Goal: Task Accomplishment & Management: Complete application form

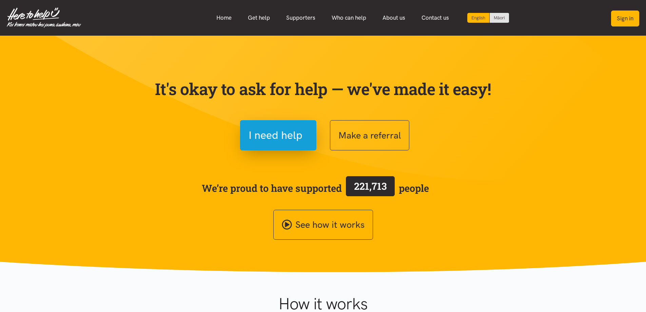
click at [624, 18] on button "Sign in" at bounding box center [625, 19] width 28 height 16
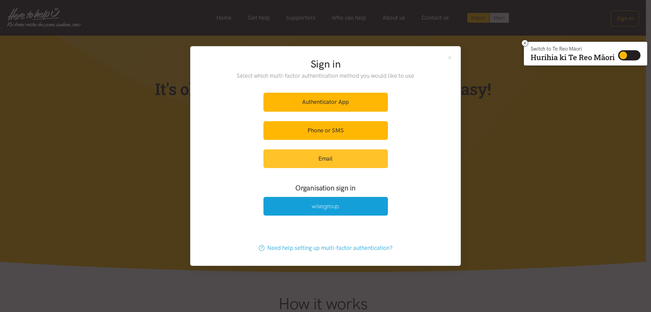
click at [319, 153] on link "Email" at bounding box center [325, 158] width 124 height 19
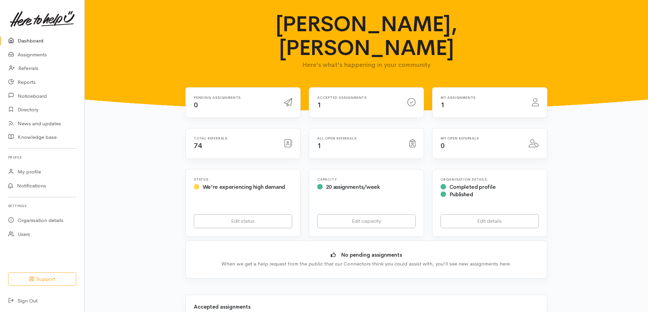
click at [362, 96] on div "Accepted assignments 1" at bounding box center [358, 103] width 90 height 14
click at [28, 56] on link "Assignments" at bounding box center [42, 55] width 84 height 14
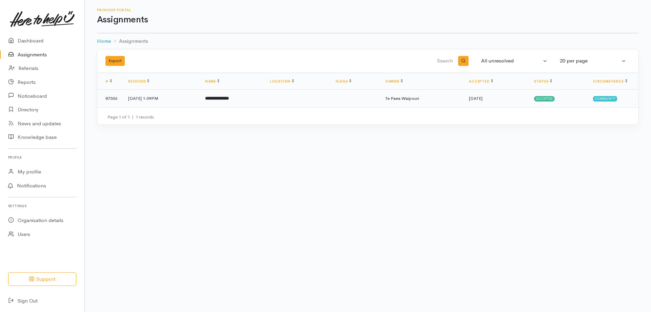
click at [222, 99] on b "**********" at bounding box center [217, 98] width 24 height 4
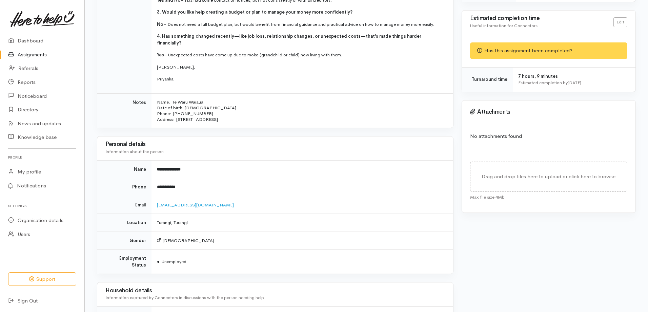
scroll to position [237, 0]
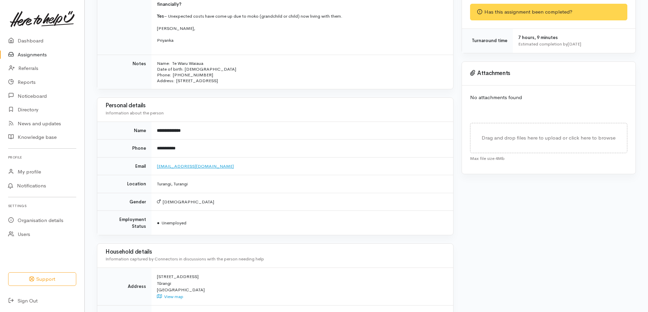
click at [191, 163] on link "te.hinenuiarangiwaiaua@gmail.com" at bounding box center [195, 166] width 77 height 6
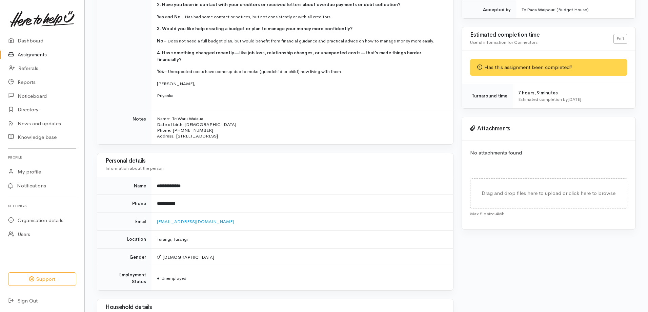
scroll to position [102, 0]
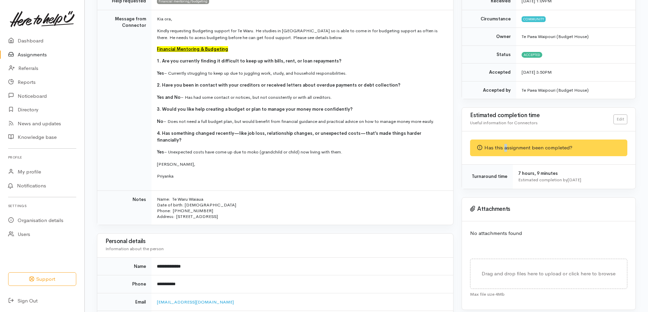
click at [505, 150] on div "Has this assignment been completed?" at bounding box center [548, 147] width 157 height 17
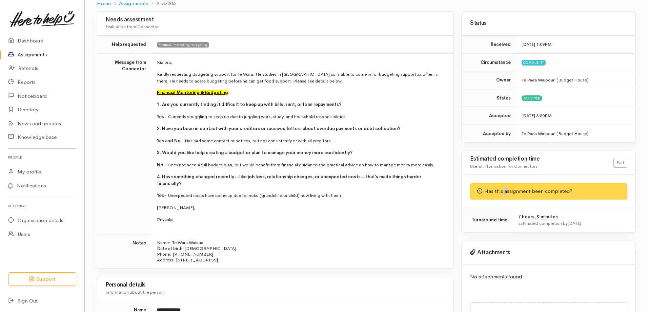
scroll to position [0, 0]
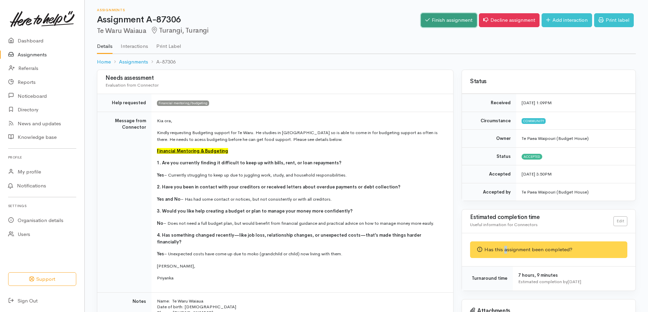
click at [436, 21] on link "Finish assignment" at bounding box center [449, 20] width 56 height 14
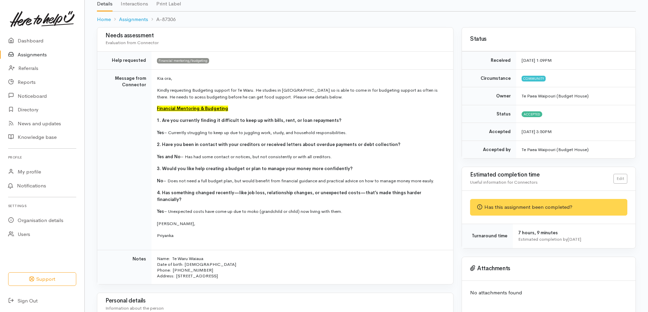
scroll to position [102, 0]
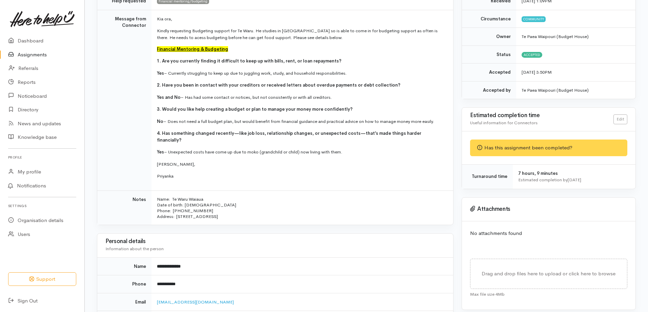
drag, startPoint x: 355, startPoint y: 148, endPoint x: 144, endPoint y: 57, distance: 230.1
click at [144, 57] on tr "Message from Connector Kia ora, Kindly requesting Budgeting support for Te Waru…" at bounding box center [275, 100] width 356 height 180
click at [450, 96] on td "Kia ora, Kindly requesting Budgeting support for Te Waru. He studies in Taupo s…" at bounding box center [303, 100] width 302 height 180
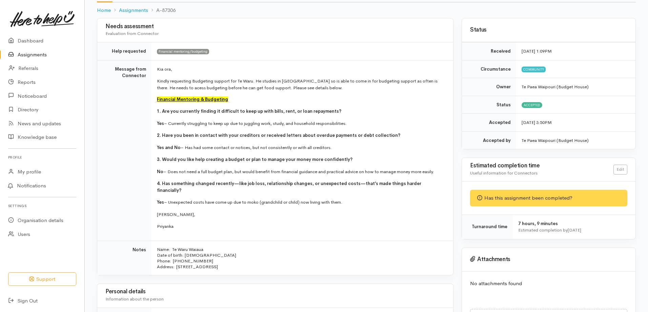
scroll to position [0, 0]
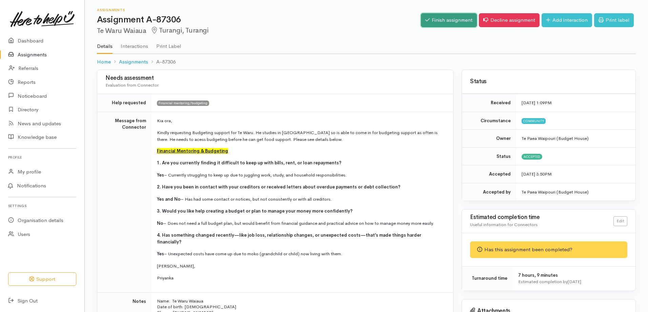
click at [427, 23] on link "Finish assignment" at bounding box center [449, 20] width 56 height 14
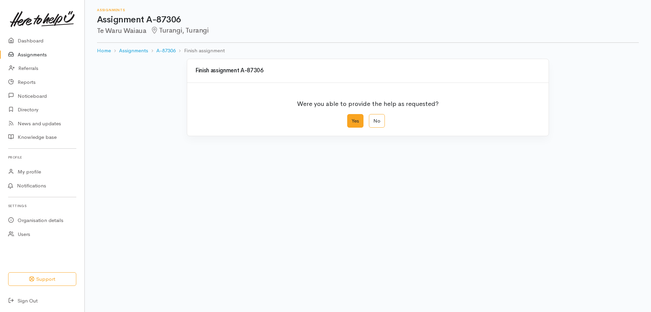
click at [351, 123] on label "Yes" at bounding box center [355, 121] width 16 height 14
click at [351, 118] on input "Yes" at bounding box center [349, 116] width 4 height 4
radio input "true"
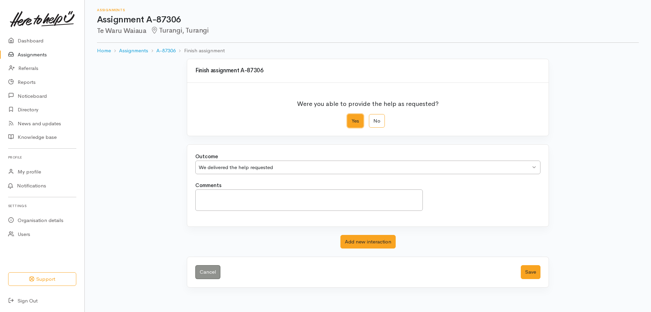
click at [284, 165] on div "We delivered the help requested" at bounding box center [365, 167] width 332 height 8
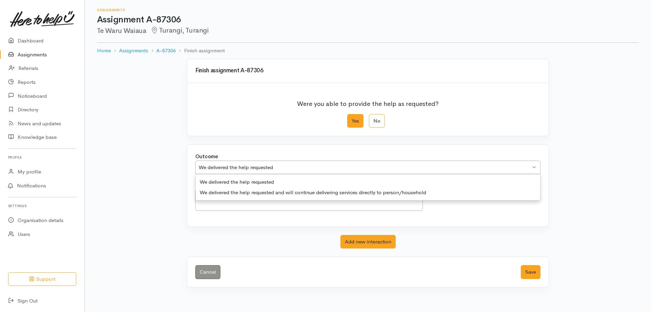
click at [284, 165] on div "We delivered the help requested" at bounding box center [365, 167] width 332 height 8
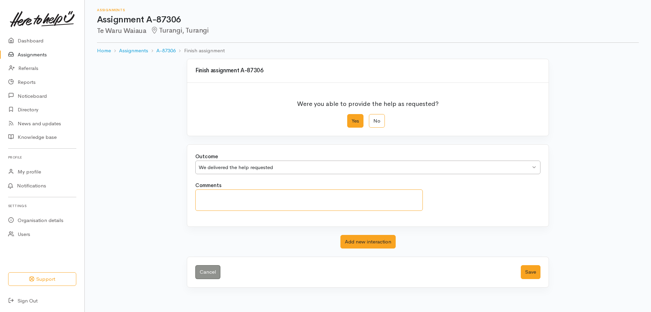
click at [279, 190] on textarea "Comments" at bounding box center [309, 199] width 228 height 21
click at [286, 171] on div "We delivered the help requested" at bounding box center [365, 167] width 332 height 8
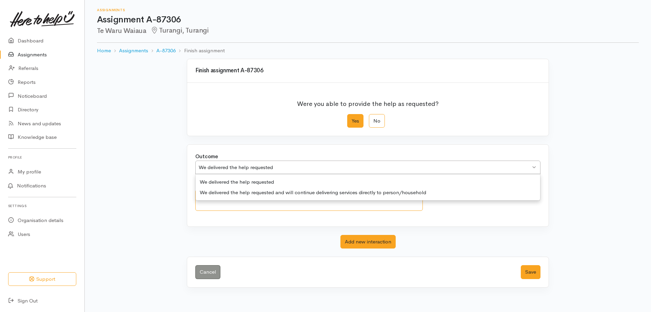
click at [283, 209] on textarea "Comments" at bounding box center [309, 199] width 228 height 21
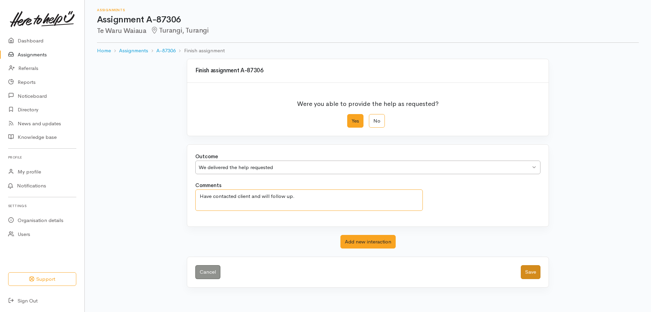
type textarea "Have contacted client and will follow up."
click at [524, 271] on button "Save" at bounding box center [531, 272] width 20 height 14
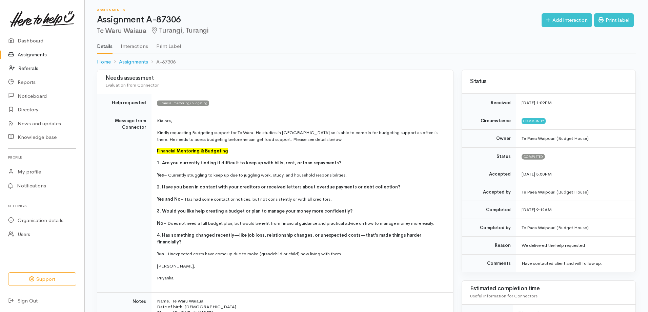
click at [30, 71] on link "Referrals" at bounding box center [42, 68] width 84 height 14
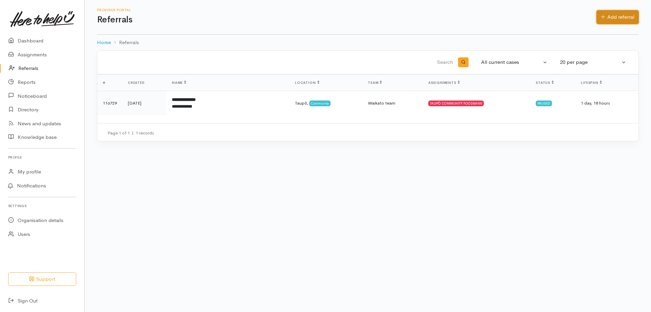
click at [611, 19] on link "Add referral" at bounding box center [617, 17] width 42 height 14
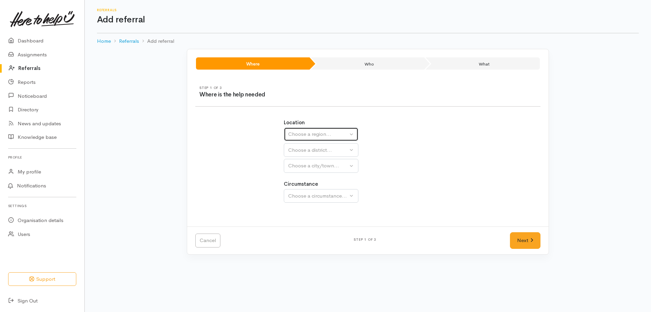
click at [308, 132] on div "Choose a region..." at bounding box center [318, 134] width 60 height 8
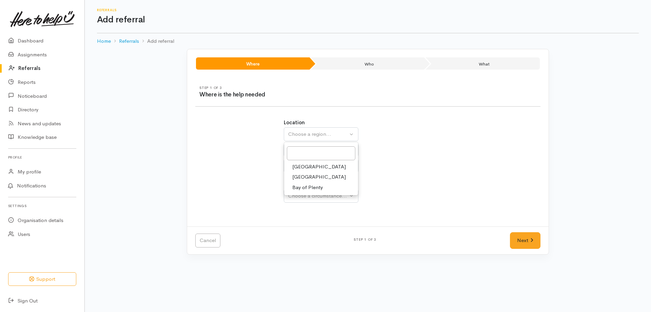
click at [304, 179] on span "Waikato" at bounding box center [319, 177] width 54 height 8
select select "3"
select select
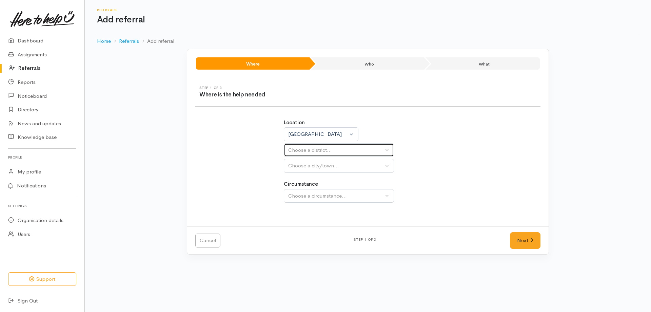
click at [313, 149] on div "Choose a district..." at bounding box center [335, 150] width 95 height 8
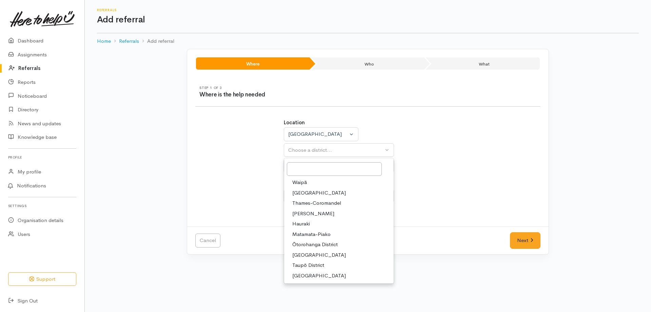
click at [306, 266] on span "Taupō District" at bounding box center [308, 265] width 32 height 8
select select "14"
select select
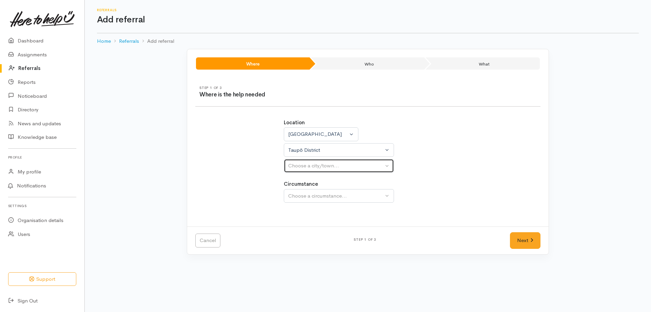
click at [310, 159] on button "Choose a city/town..." at bounding box center [339, 166] width 110 height 14
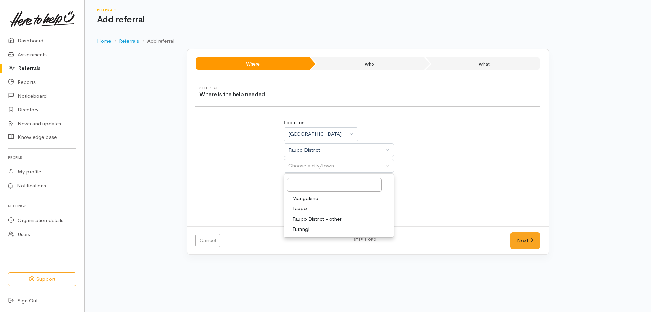
click at [306, 207] on span "Taupō" at bounding box center [299, 208] width 15 height 8
select select "183"
click at [313, 194] on div "Choose a circumstance..." at bounding box center [335, 196] width 95 height 8
click at [304, 229] on span "Community" at bounding box center [305, 228] width 26 height 8
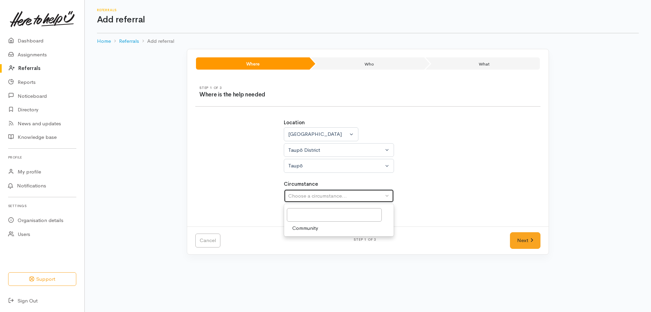
select select "2"
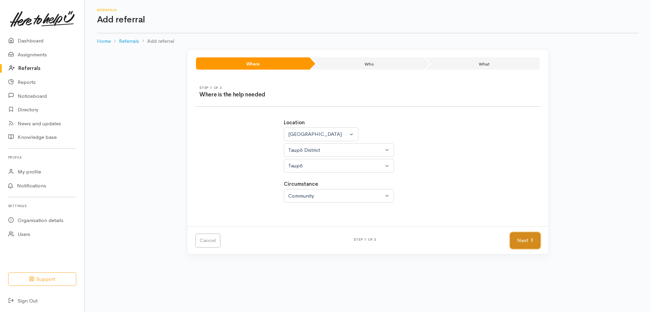
click at [523, 244] on link "Next" at bounding box center [525, 240] width 31 height 17
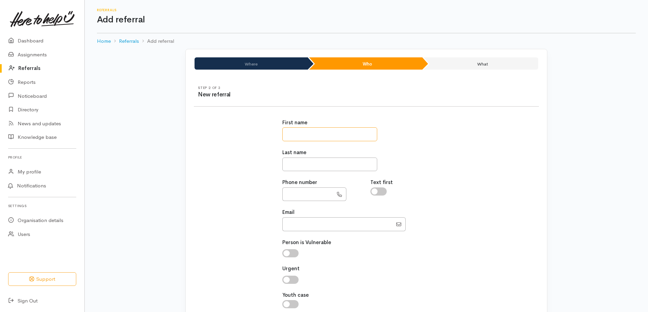
click at [299, 134] on input "text" at bounding box center [329, 134] width 95 height 14
type input "******"
type input "**********"
click at [293, 230] on input "Email" at bounding box center [337, 224] width 110 height 14
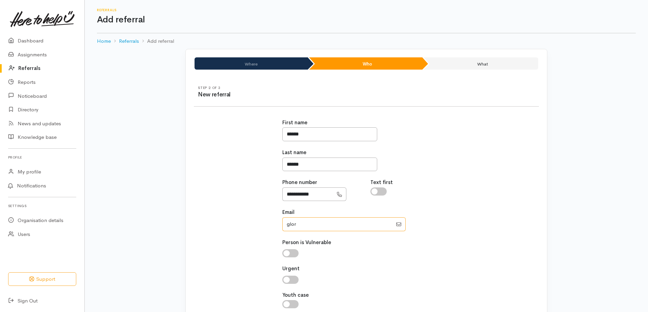
type input "gloriathe420th@gmail.com"
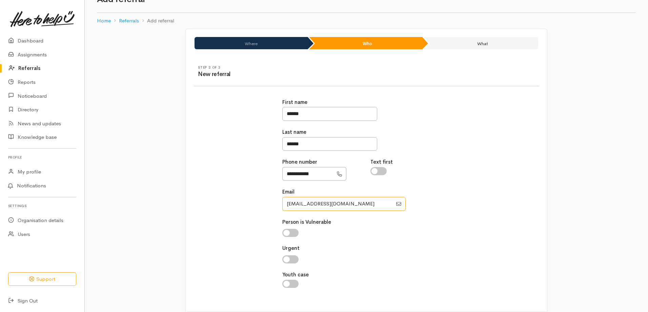
scroll to position [56, 0]
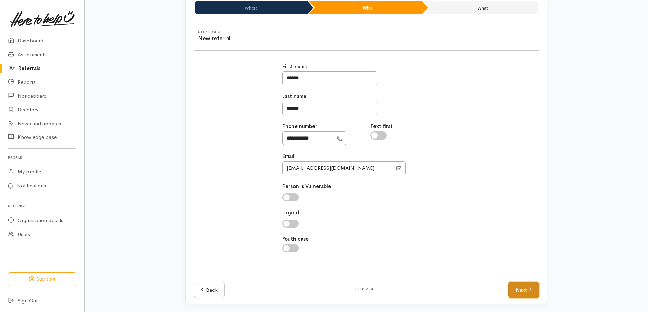
click at [528, 294] on link "Next" at bounding box center [524, 289] width 31 height 17
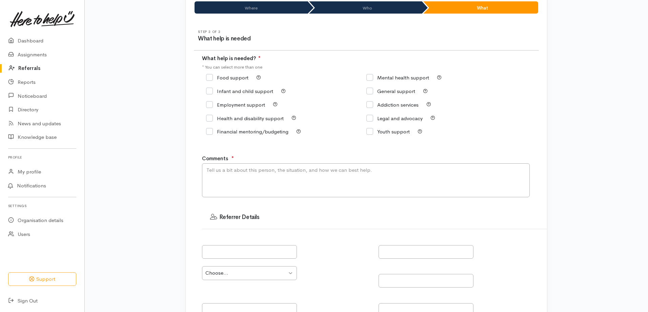
click at [211, 79] on input "Food support" at bounding box center [227, 77] width 42 height 5
checkbox input "true"
click at [220, 163] on div "Comments ●" at bounding box center [374, 176] width 345 height 43
click at [223, 172] on textarea "Comments" at bounding box center [366, 180] width 328 height 34
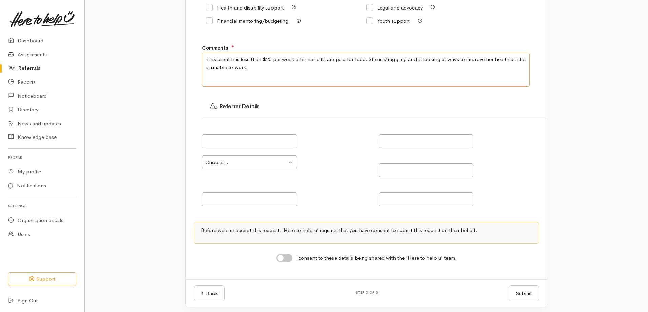
scroll to position [170, 0]
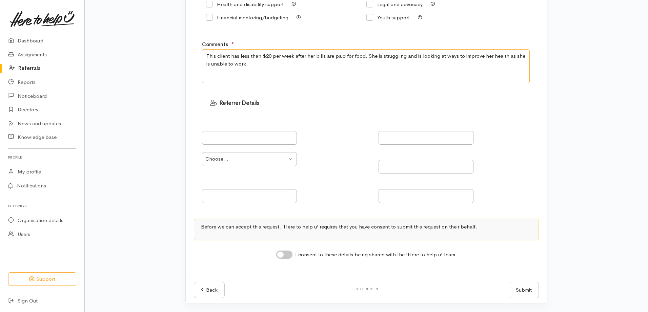
type textarea "This client has less than $20 per week after her bills are paid for food. She i…"
click at [294, 255] on div "I consent to these details being shared with the 'Here to help u' team." at bounding box center [366, 254] width 181 height 9
click at [291, 255] on input "I consent to these details being shared with the 'Here to help u' team." at bounding box center [284, 254] width 16 height 8
checkbox input "true"
click at [528, 294] on button "Submit" at bounding box center [524, 289] width 30 height 17
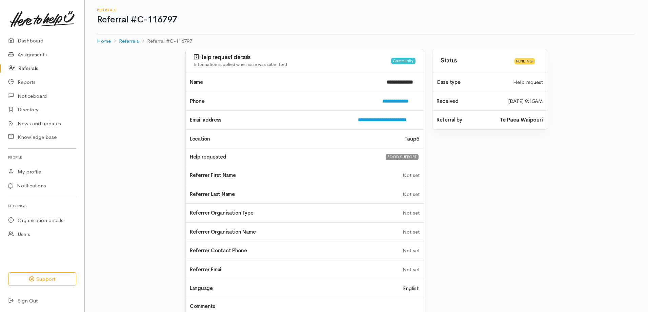
click at [24, 72] on link "Referrals" at bounding box center [42, 68] width 84 height 14
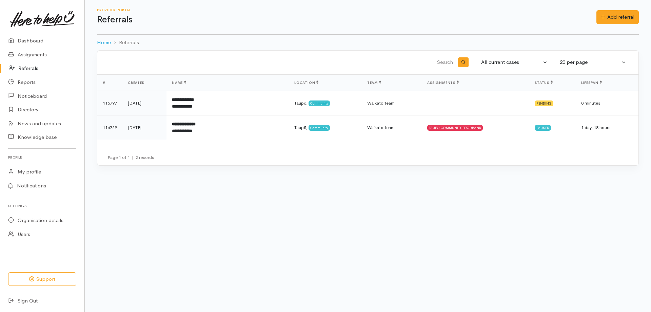
click at [29, 70] on link "Referrals" at bounding box center [42, 68] width 84 height 14
click at [546, 63] on button "All current cases" at bounding box center [514, 62] width 75 height 13
click at [490, 151] on span "Closed" at bounding box center [494, 150] width 16 height 8
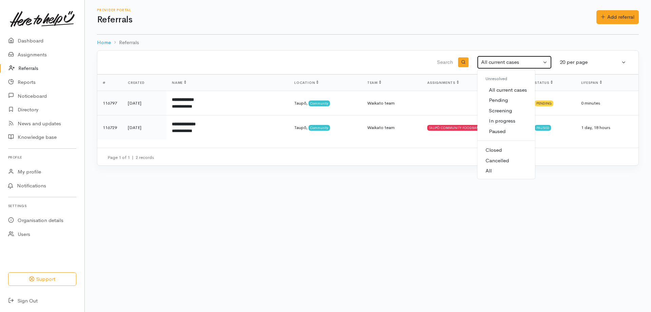
select select "Closed"
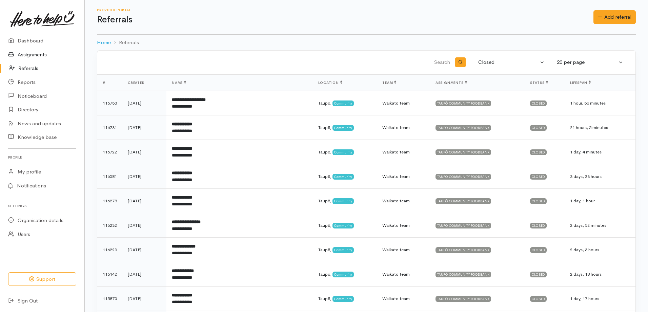
click at [20, 53] on link "Assignments" at bounding box center [42, 55] width 84 height 14
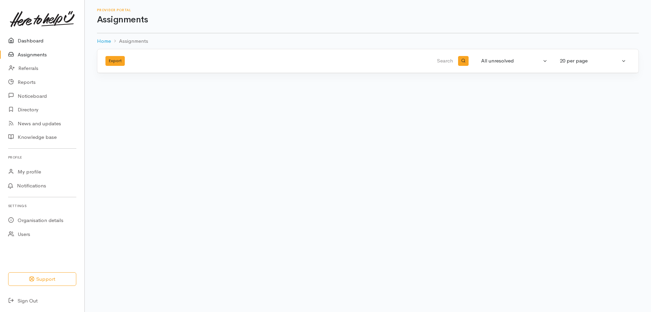
click at [35, 43] on link "Dashboard" at bounding box center [42, 41] width 84 height 14
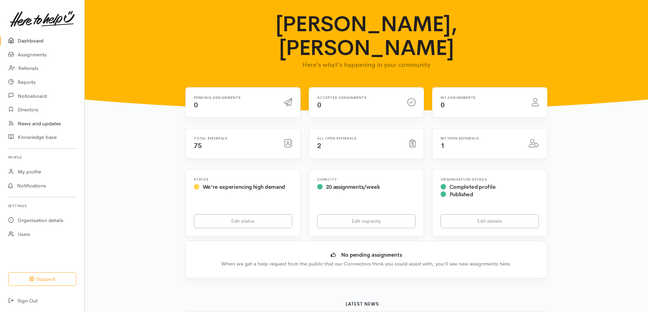
click at [50, 121] on link "News and updates" at bounding box center [42, 124] width 84 height 14
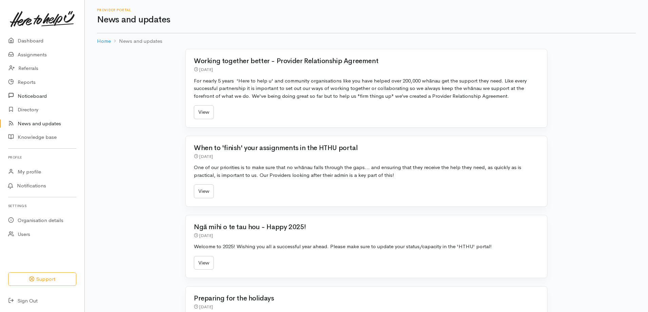
click at [32, 97] on link "Noticeboard" at bounding box center [42, 96] width 84 height 14
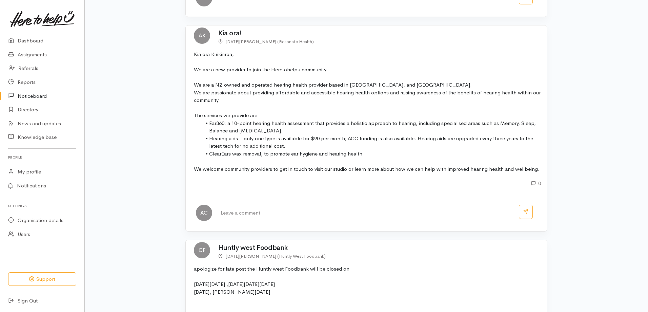
scroll to position [576, 0]
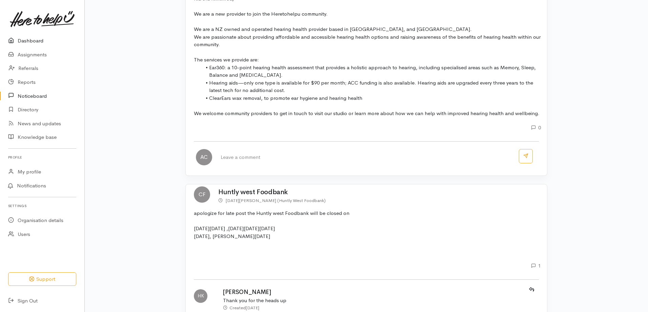
click at [27, 40] on link "Dashboard" at bounding box center [42, 41] width 84 height 14
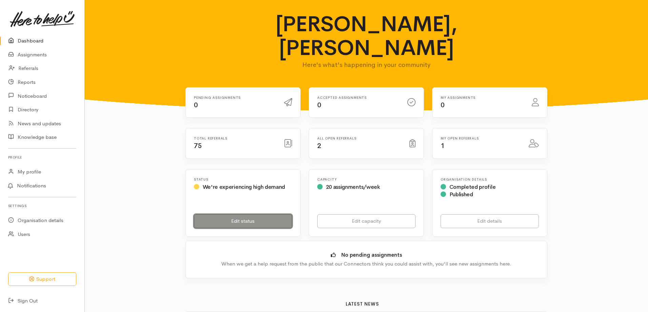
click at [249, 214] on link "Edit status" at bounding box center [243, 221] width 98 height 14
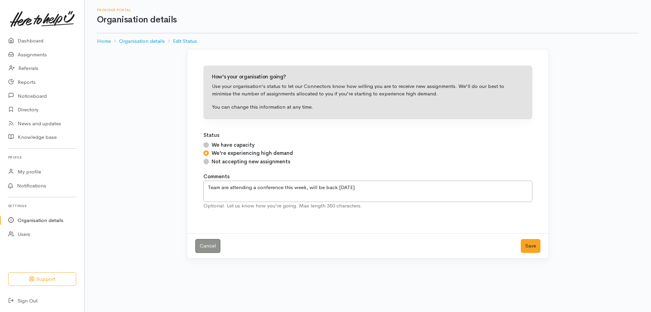
click at [242, 143] on label "We have capacity" at bounding box center [233, 145] width 43 height 8
click at [209, 143] on input "We have capacity" at bounding box center [205, 144] width 5 height 5
radio input "true"
drag, startPoint x: 433, startPoint y: 191, endPoint x: 146, endPoint y: 186, distance: 286.9
click at [147, 186] on div "How's your organisation going? Use your organisation's status to let our Connec…" at bounding box center [368, 158] width 566 height 218
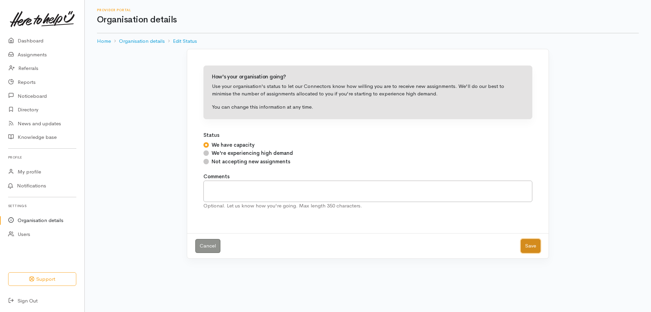
click at [527, 249] on button "Save" at bounding box center [531, 246] width 20 height 14
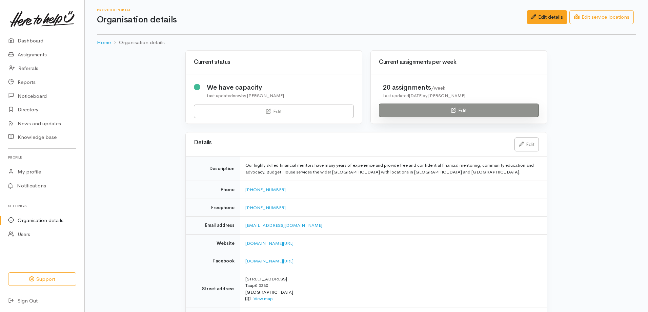
click at [453, 110] on icon at bounding box center [453, 109] width 5 height 5
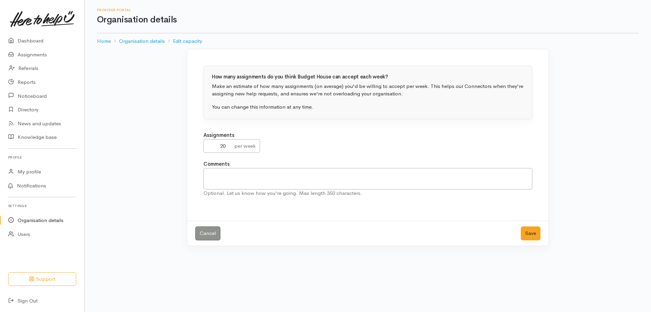
click at [241, 144] on div "per week" at bounding box center [245, 146] width 30 height 14
click at [228, 146] on input "21" at bounding box center [216, 146] width 27 height 14
type input "20"
click at [228, 149] on input "20" at bounding box center [216, 146] width 27 height 14
click at [532, 237] on button "Save" at bounding box center [531, 233] width 20 height 14
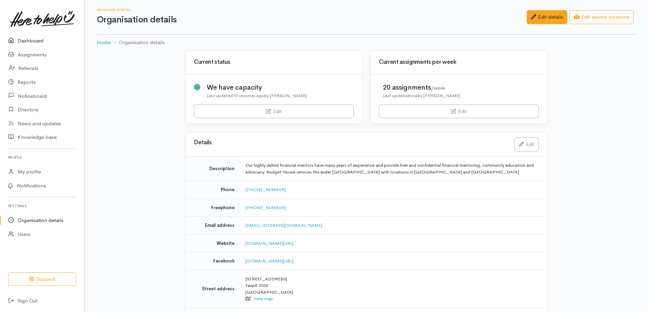
click at [25, 40] on link "Dashboard" at bounding box center [42, 41] width 84 height 14
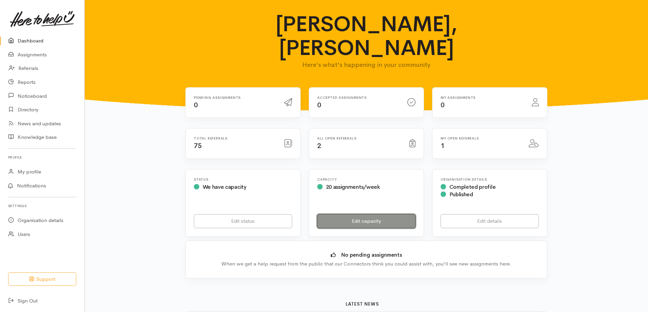
click at [359, 214] on link "Edit capacity" at bounding box center [366, 221] width 98 height 14
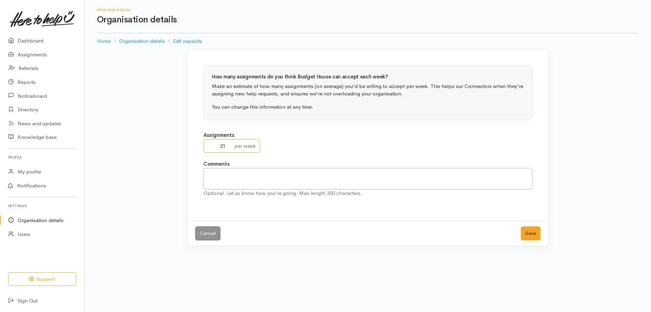
click at [228, 146] on input "21" at bounding box center [216, 146] width 27 height 14
click at [230, 148] on input "20" at bounding box center [216, 146] width 27 height 14
click at [229, 148] on input "19" at bounding box center [216, 146] width 27 height 14
click at [229, 148] on input "18" at bounding box center [216, 146] width 27 height 14
click at [229, 148] on input "17" at bounding box center [216, 146] width 27 height 14
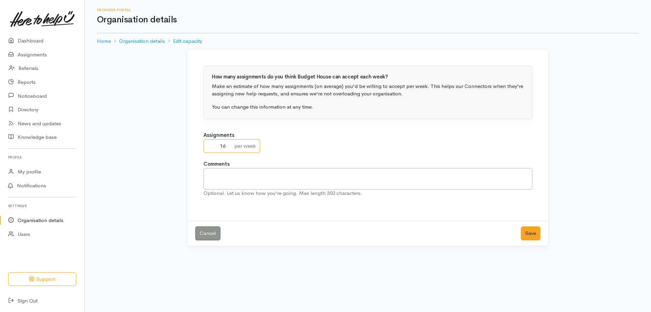
click at [229, 148] on input "16" at bounding box center [216, 146] width 27 height 14
type input "15"
click at [229, 148] on input "15" at bounding box center [216, 146] width 27 height 14
click at [526, 235] on button "Save" at bounding box center [531, 233] width 20 height 14
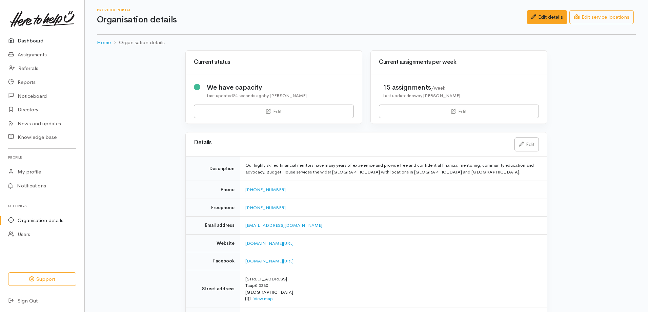
click at [18, 36] on link "Dashboard" at bounding box center [42, 41] width 84 height 14
